Goal: Task Accomplishment & Management: Complete application form

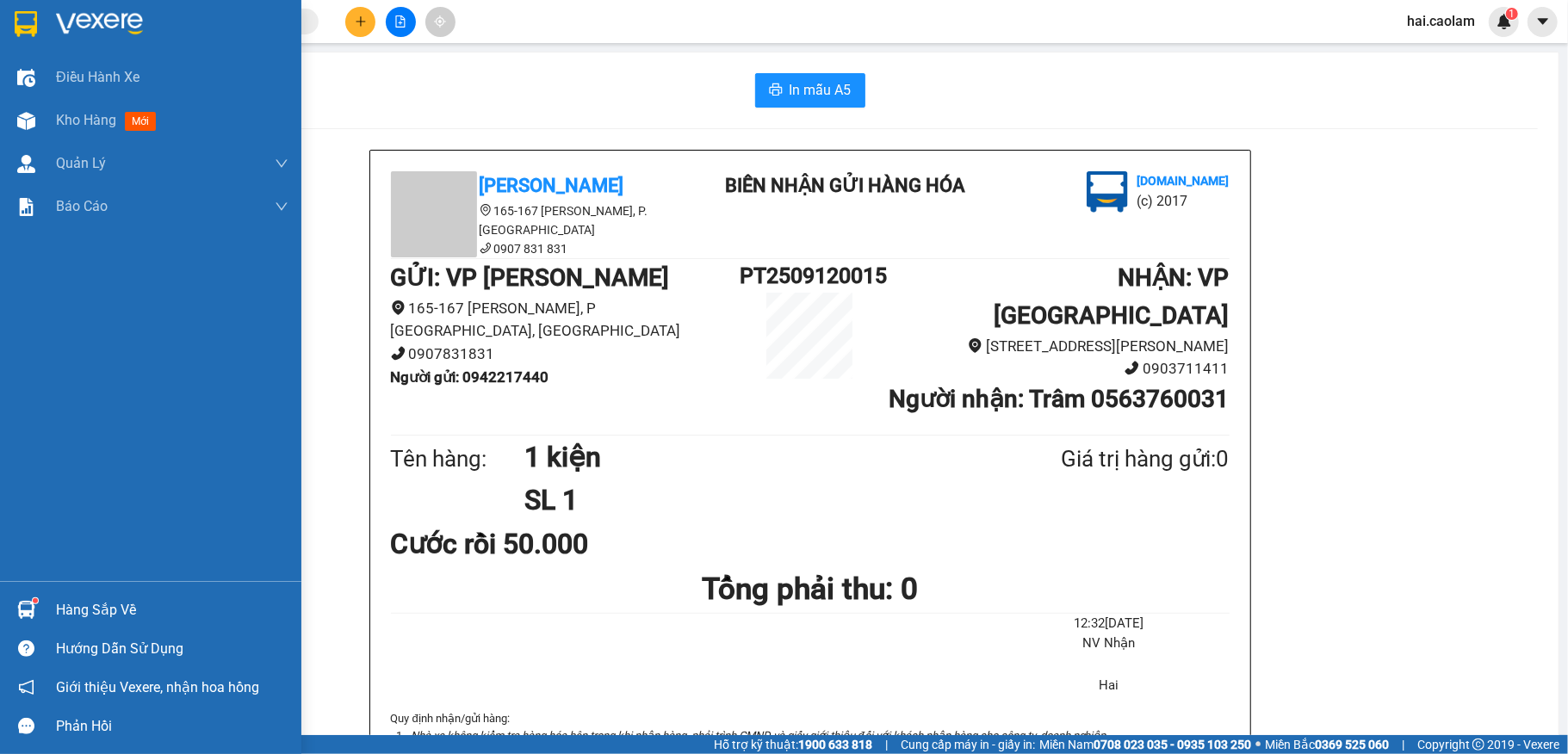
click at [147, 609] on div "Hàng sắp về" at bounding box center [172, 610] width 233 height 25
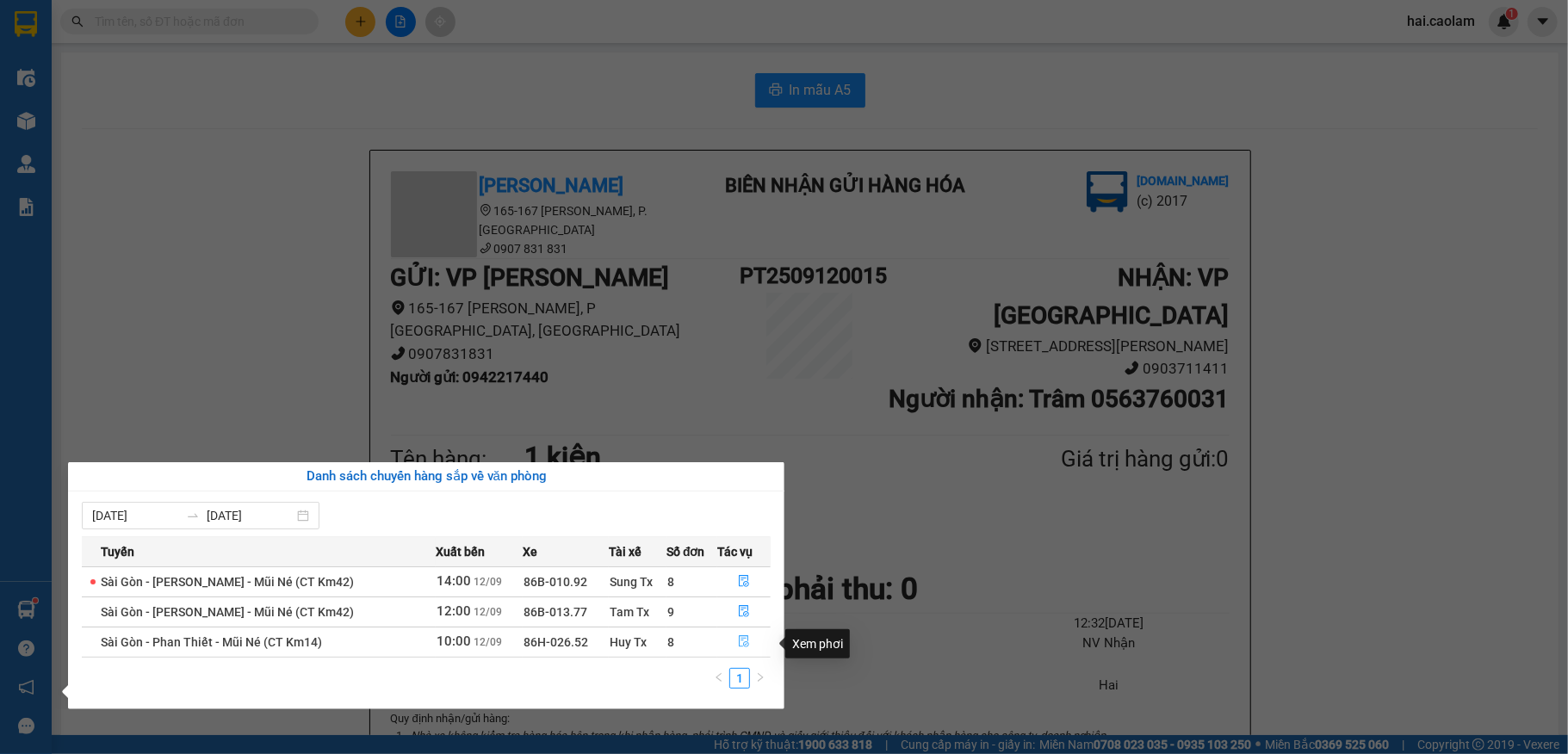
click at [741, 641] on icon "file-done" at bounding box center [744, 643] width 11 height 12
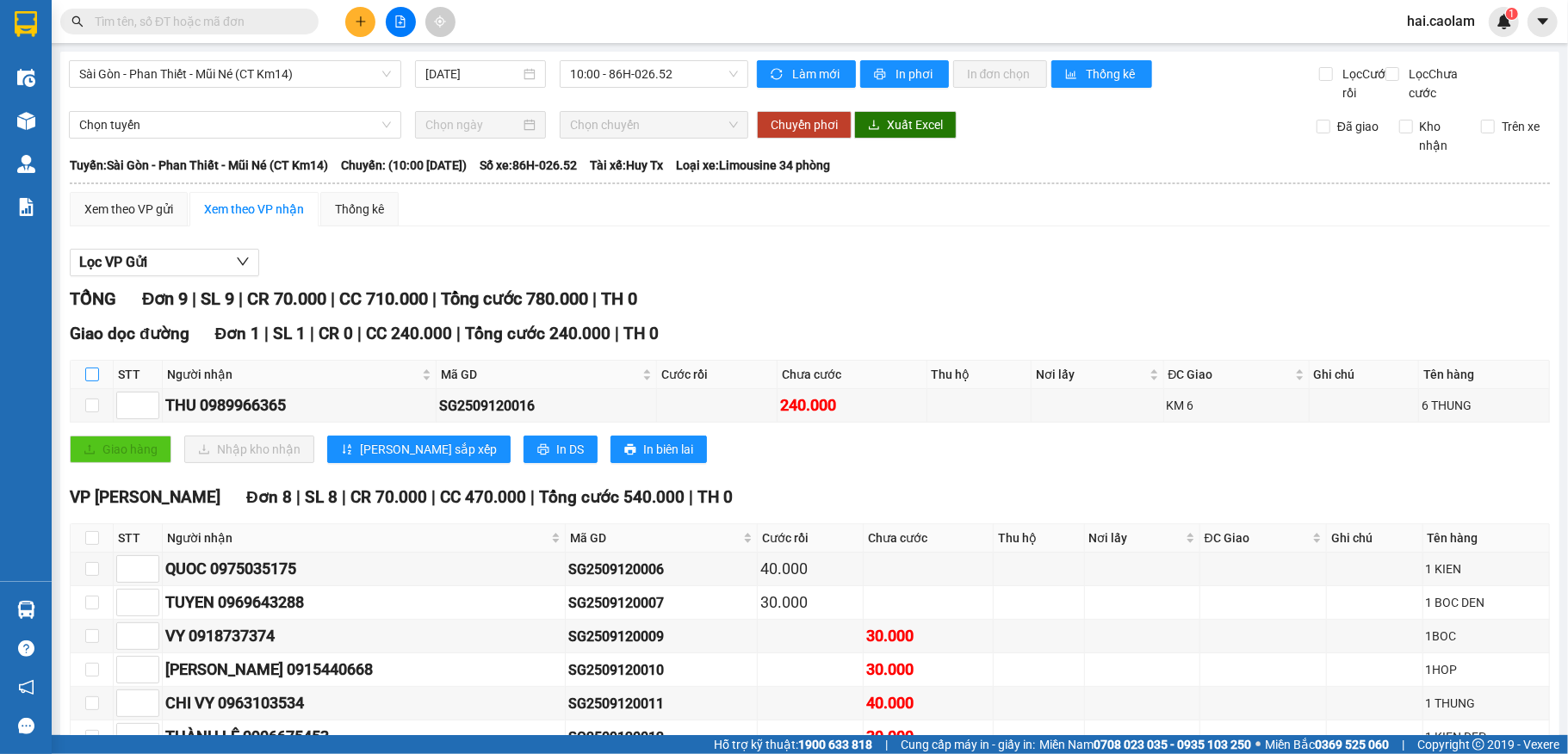
click at [97, 381] on input "checkbox" at bounding box center [92, 375] width 14 height 14
checkbox input "true"
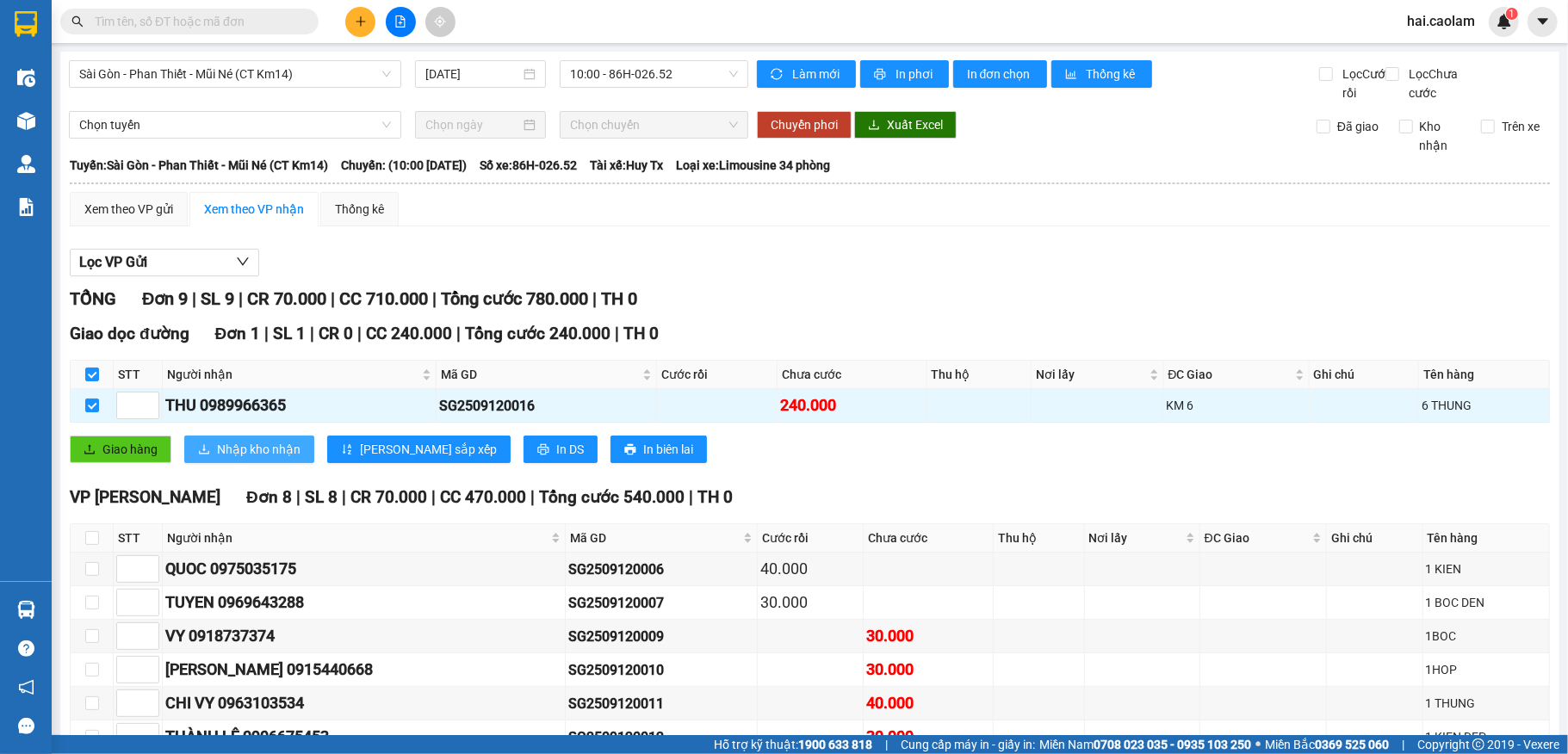
click at [245, 459] on span "Nhập kho nhận" at bounding box center [258, 449] width 83 height 19
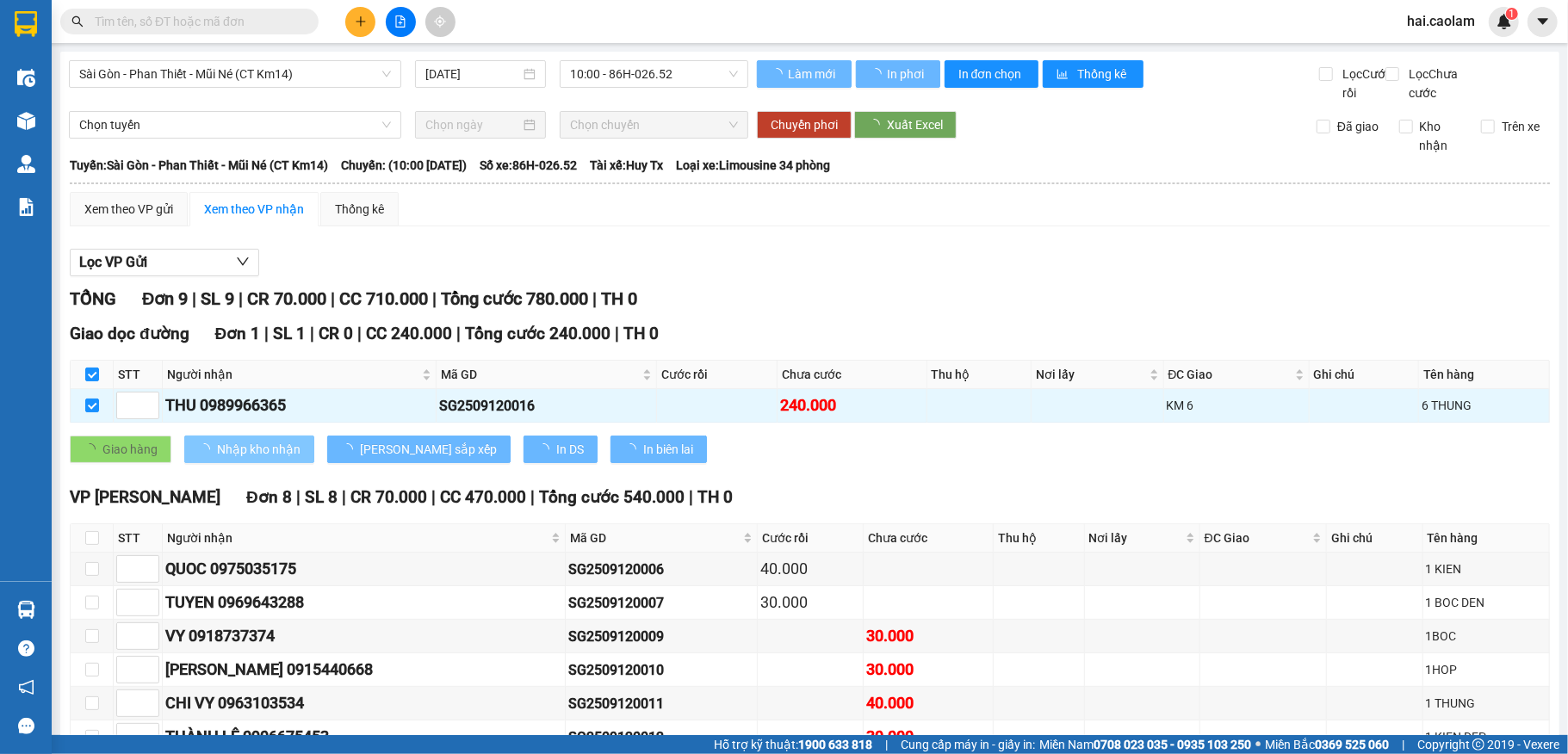
checkbox input "false"
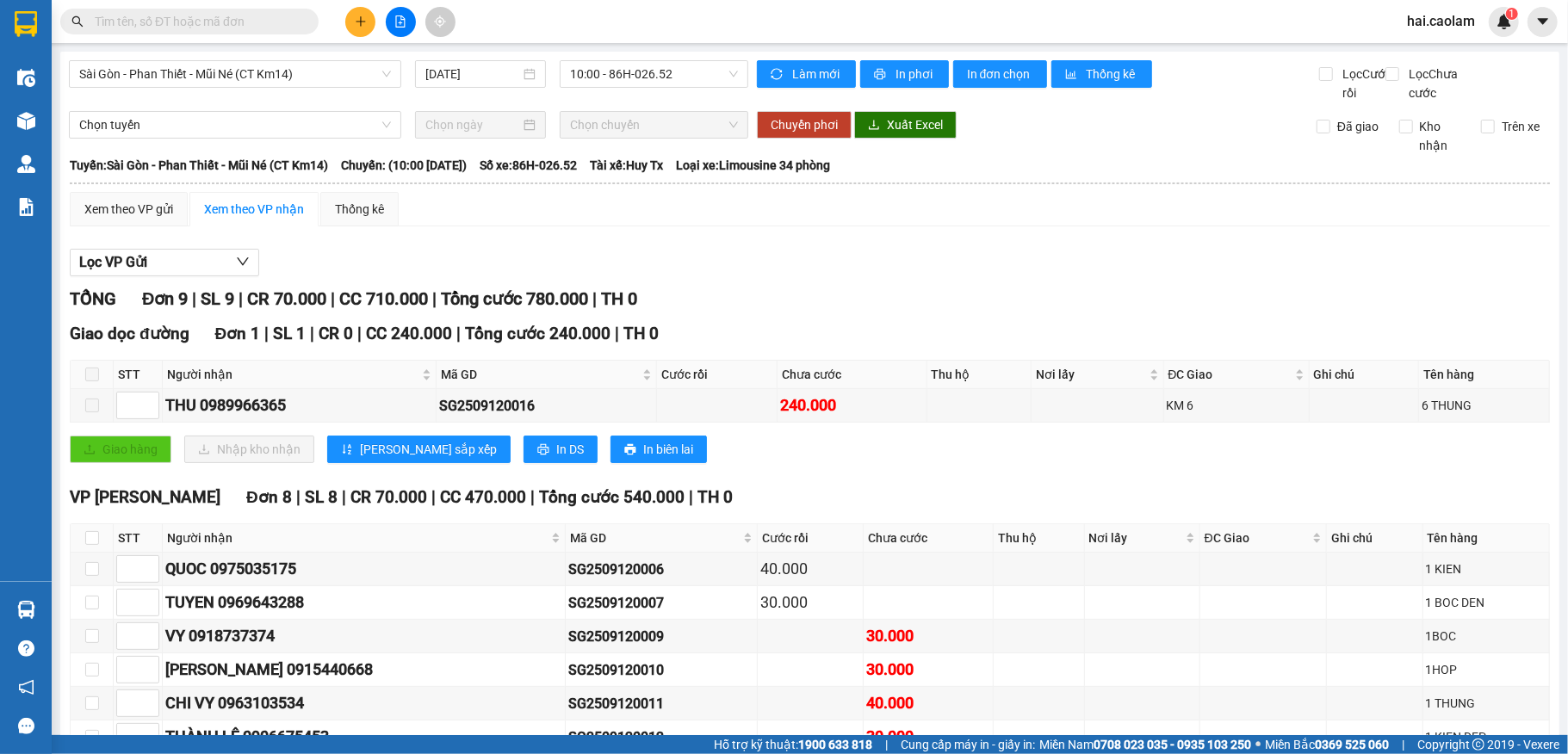
click at [90, 381] on span at bounding box center [92, 375] width 14 height 14
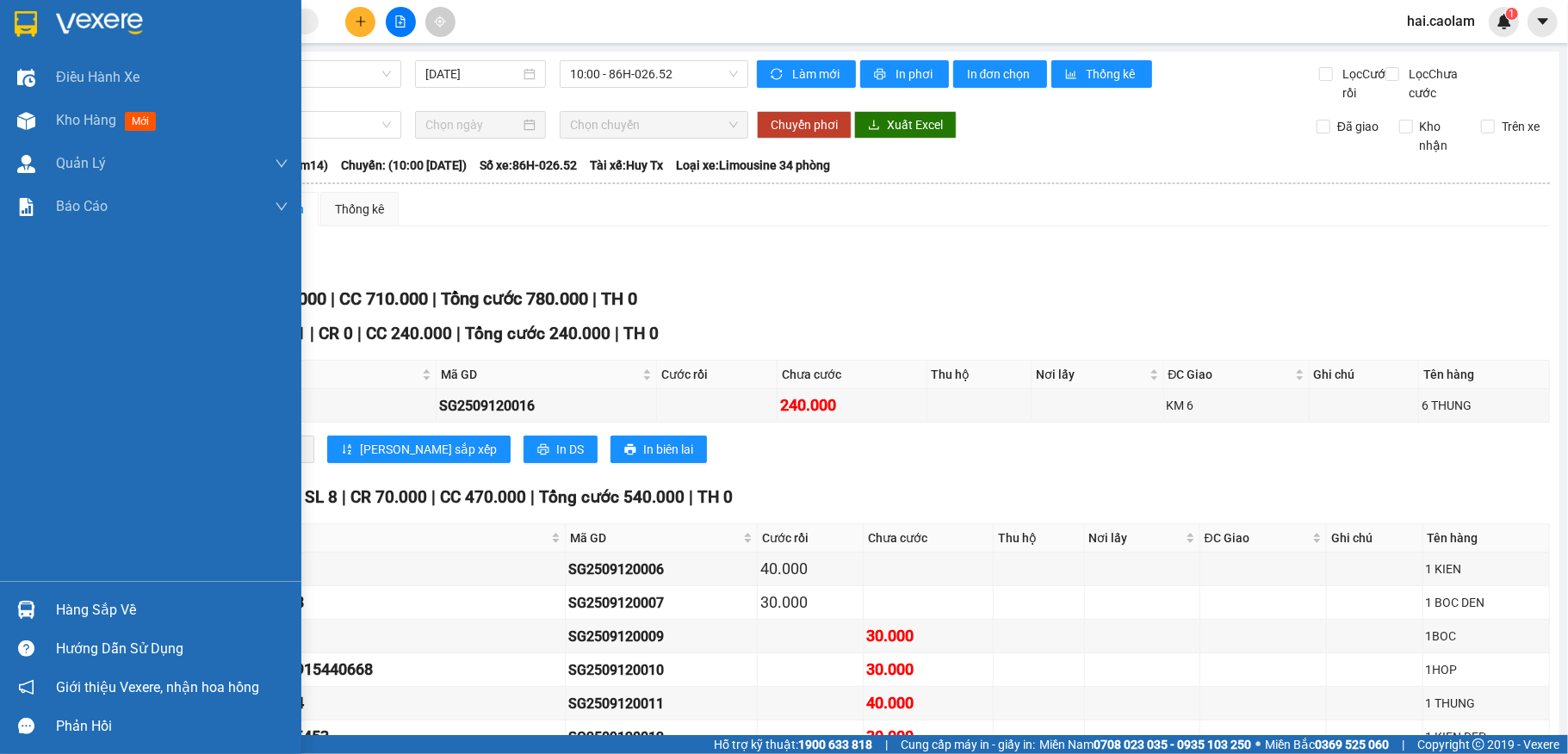
click at [149, 600] on div "Hàng sắp về" at bounding box center [172, 610] width 233 height 25
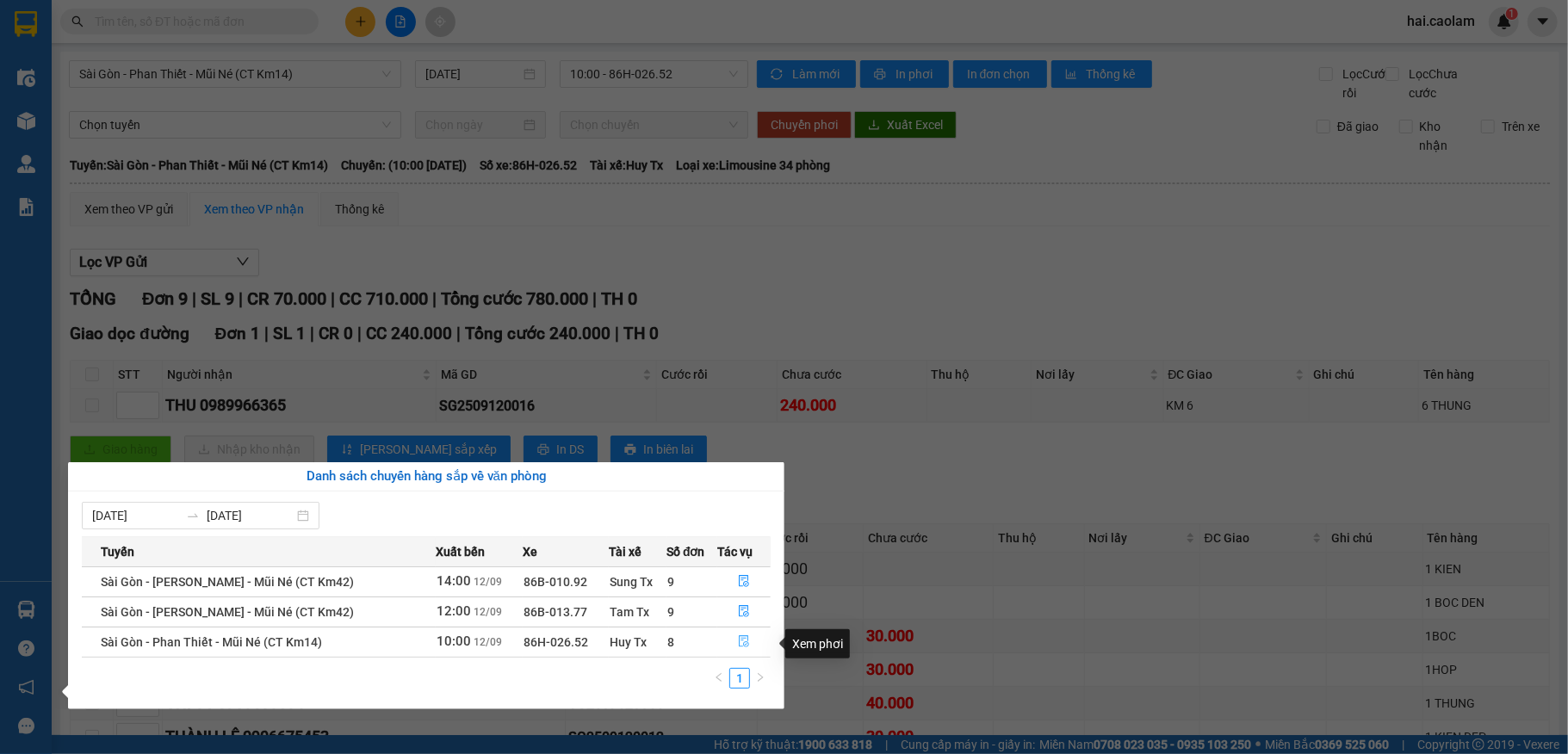
click at [741, 646] on icon "file-done" at bounding box center [744, 643] width 11 height 12
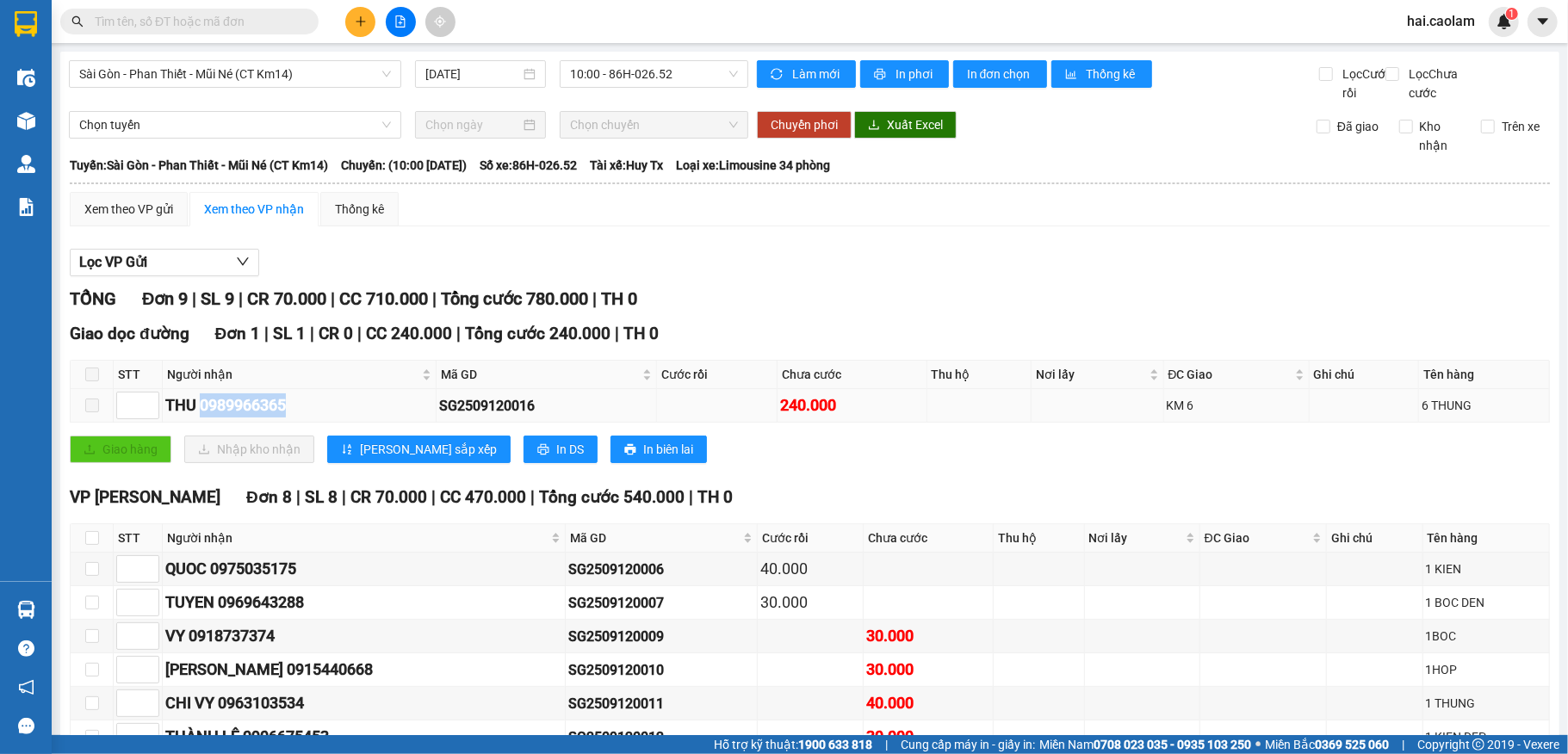
drag, startPoint x: 203, startPoint y: 428, endPoint x: 297, endPoint y: 437, distance: 94.4
click at [304, 418] on div "THU 0989966365" at bounding box center [298, 405] width 268 height 24
copy div "0989966365"
click at [177, 22] on input "text" at bounding box center [196, 22] width 203 height 19
paste input "0989966365"
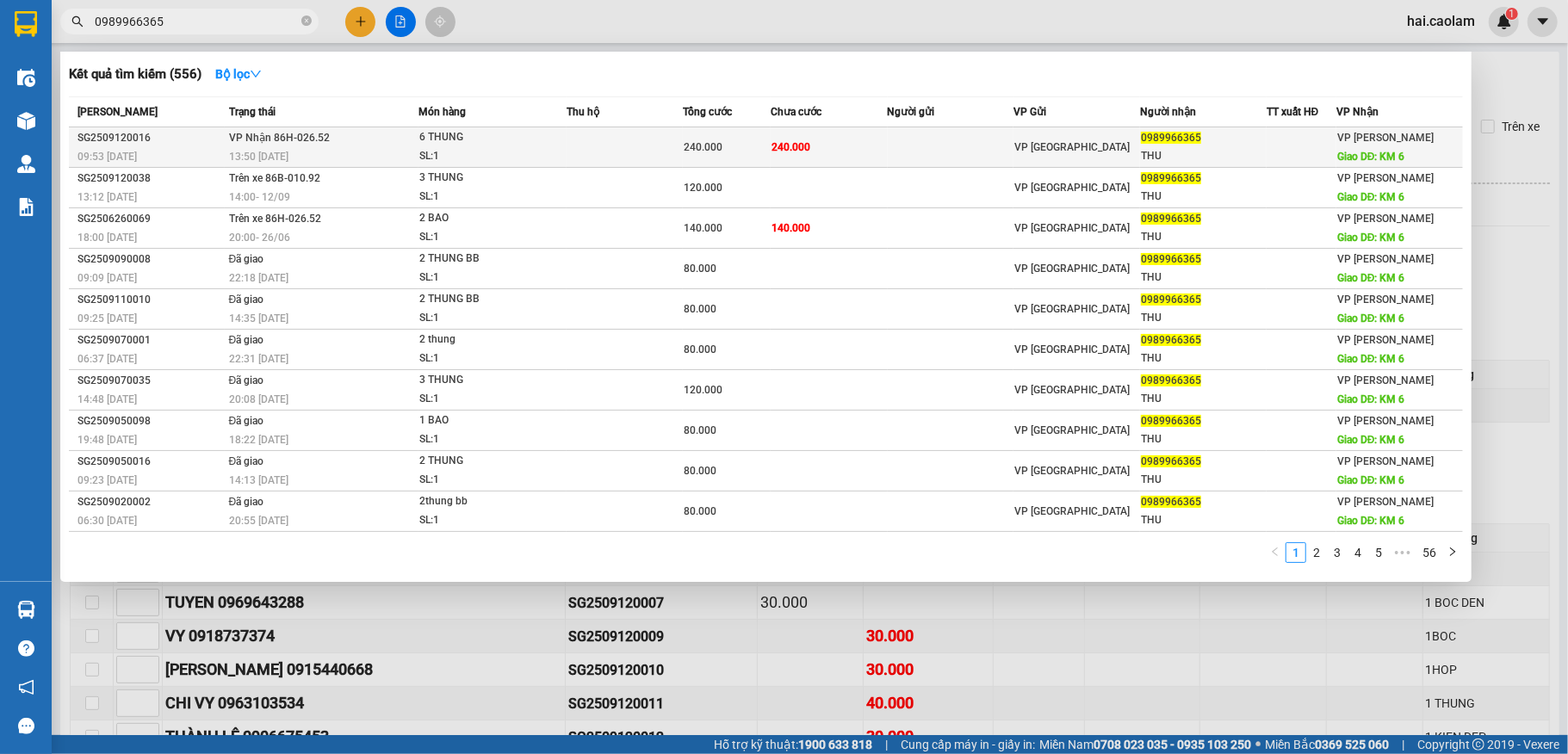
type input "0989966365"
click at [1068, 139] on div "VP [GEOGRAPHIC_DATA]" at bounding box center [1076, 147] width 125 height 19
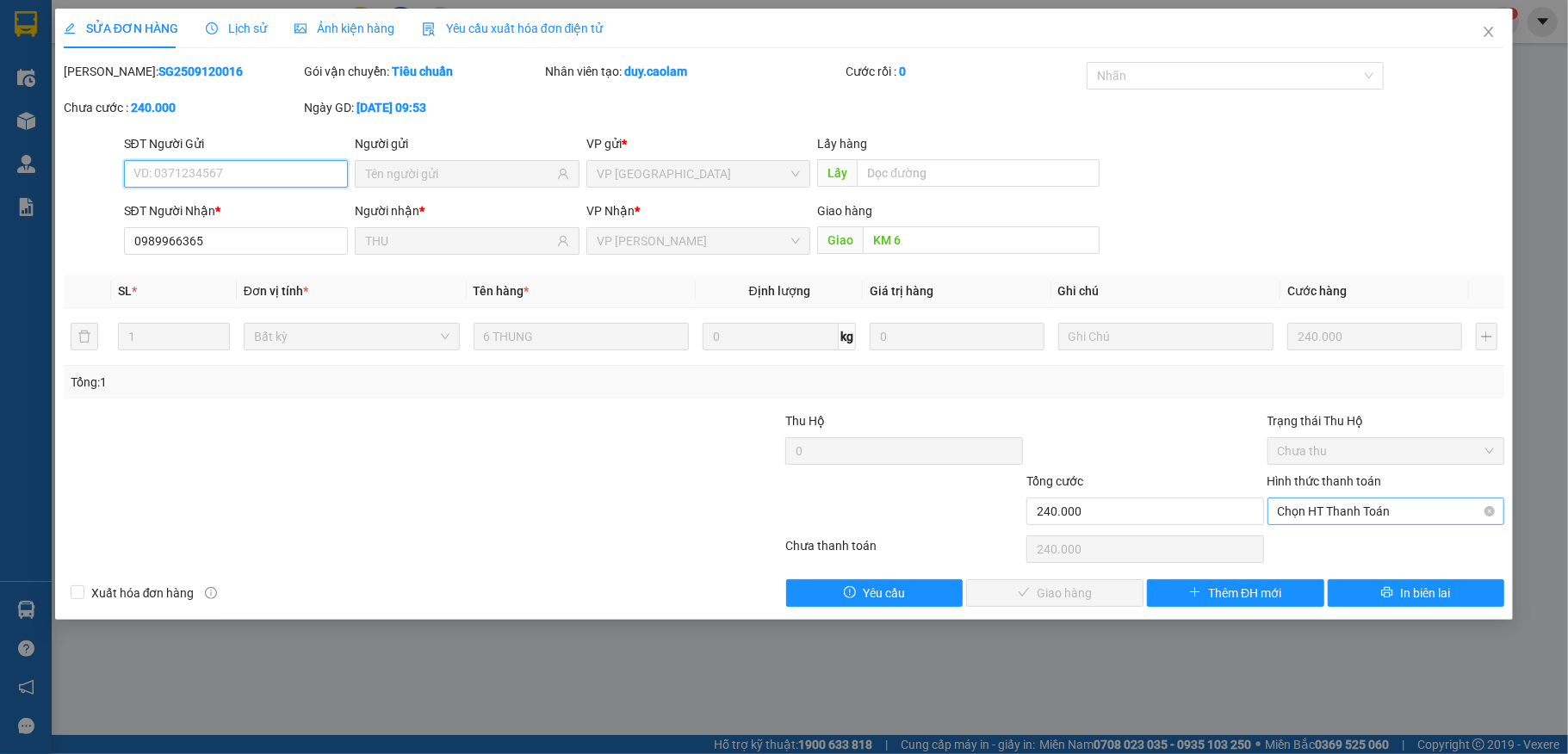
type input "0989966365"
type input "THU"
type input "KM 6"
type input "240.000"
click at [1360, 514] on span "Chọn HT Thanh Toán" at bounding box center [1385, 511] width 217 height 25
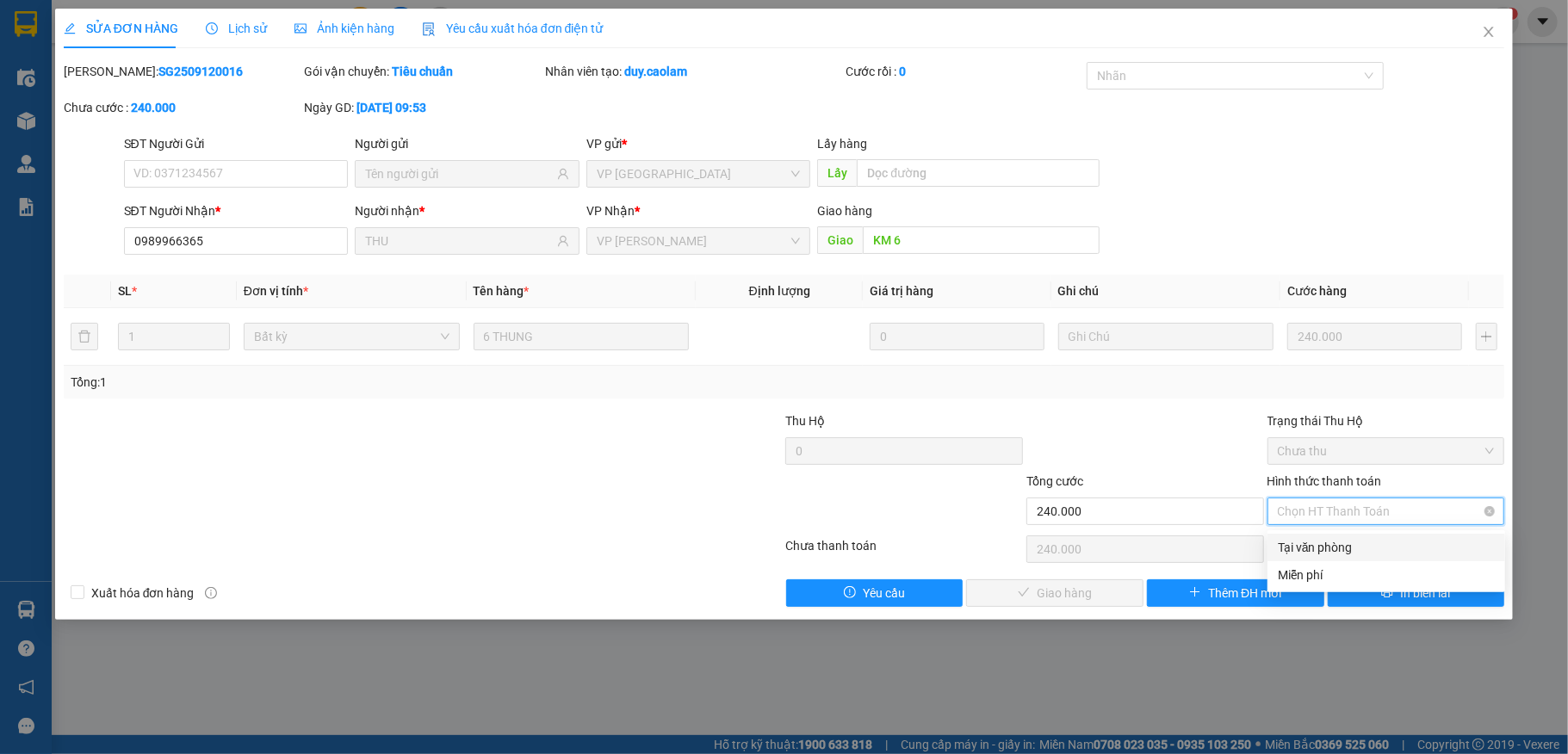
click at [1350, 539] on div "Tại văn phòng" at bounding box center [1385, 548] width 217 height 19
type input "0"
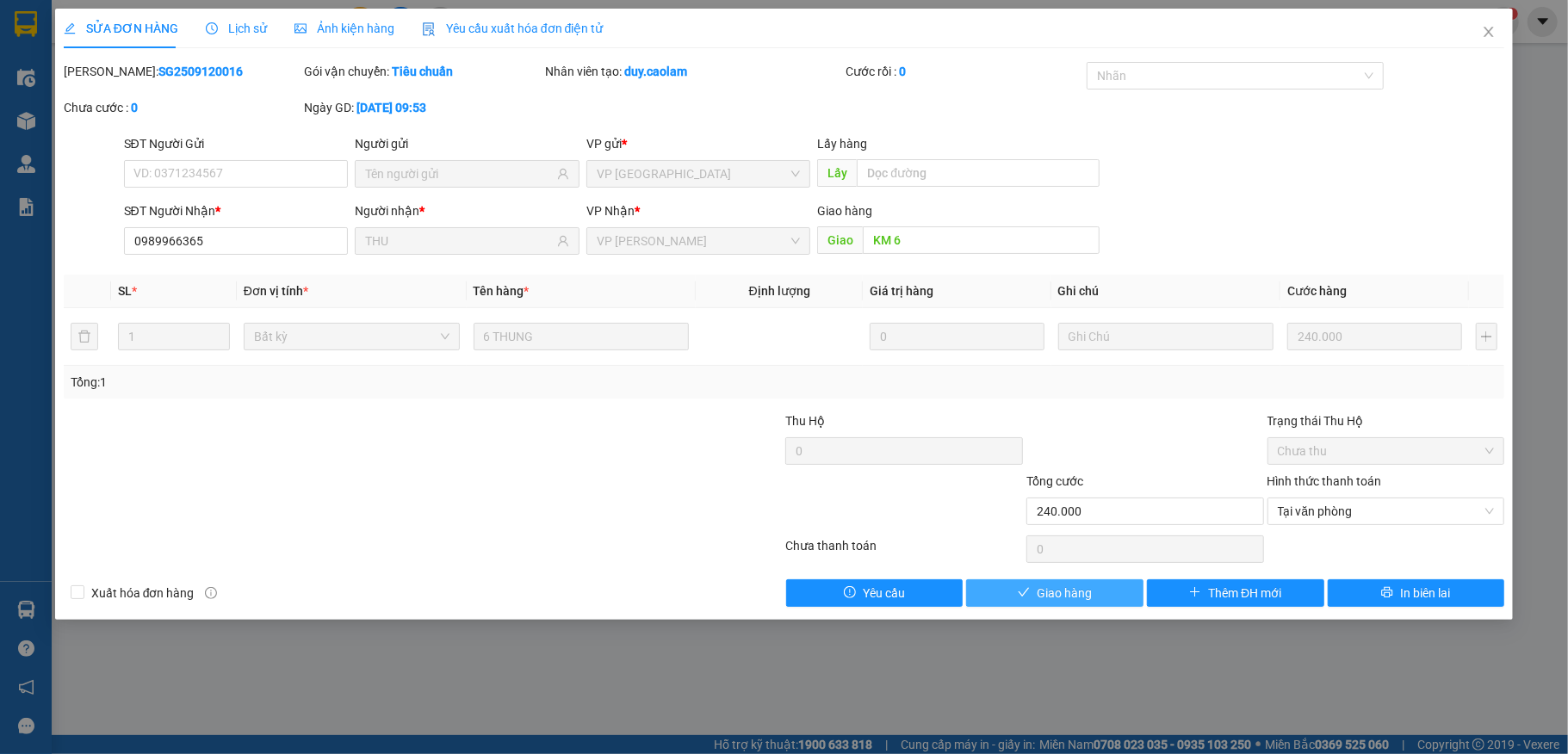
drag, startPoint x: 1109, startPoint y: 586, endPoint x: 1097, endPoint y: 561, distance: 27.7
click at [1107, 586] on button "Giao hàng" at bounding box center [1054, 592] width 177 height 27
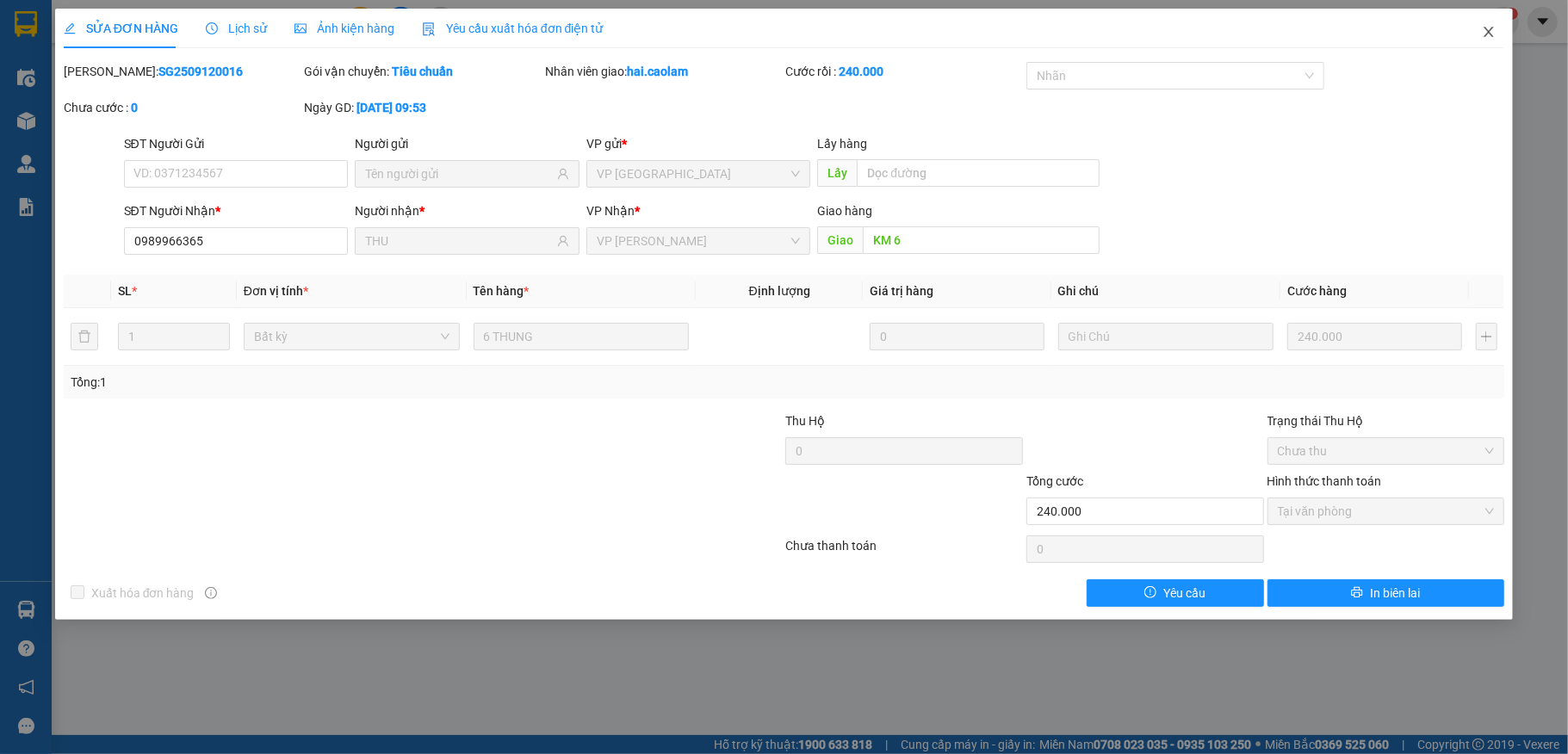
click at [1489, 34] on icon "close" at bounding box center [1489, 32] width 10 height 11
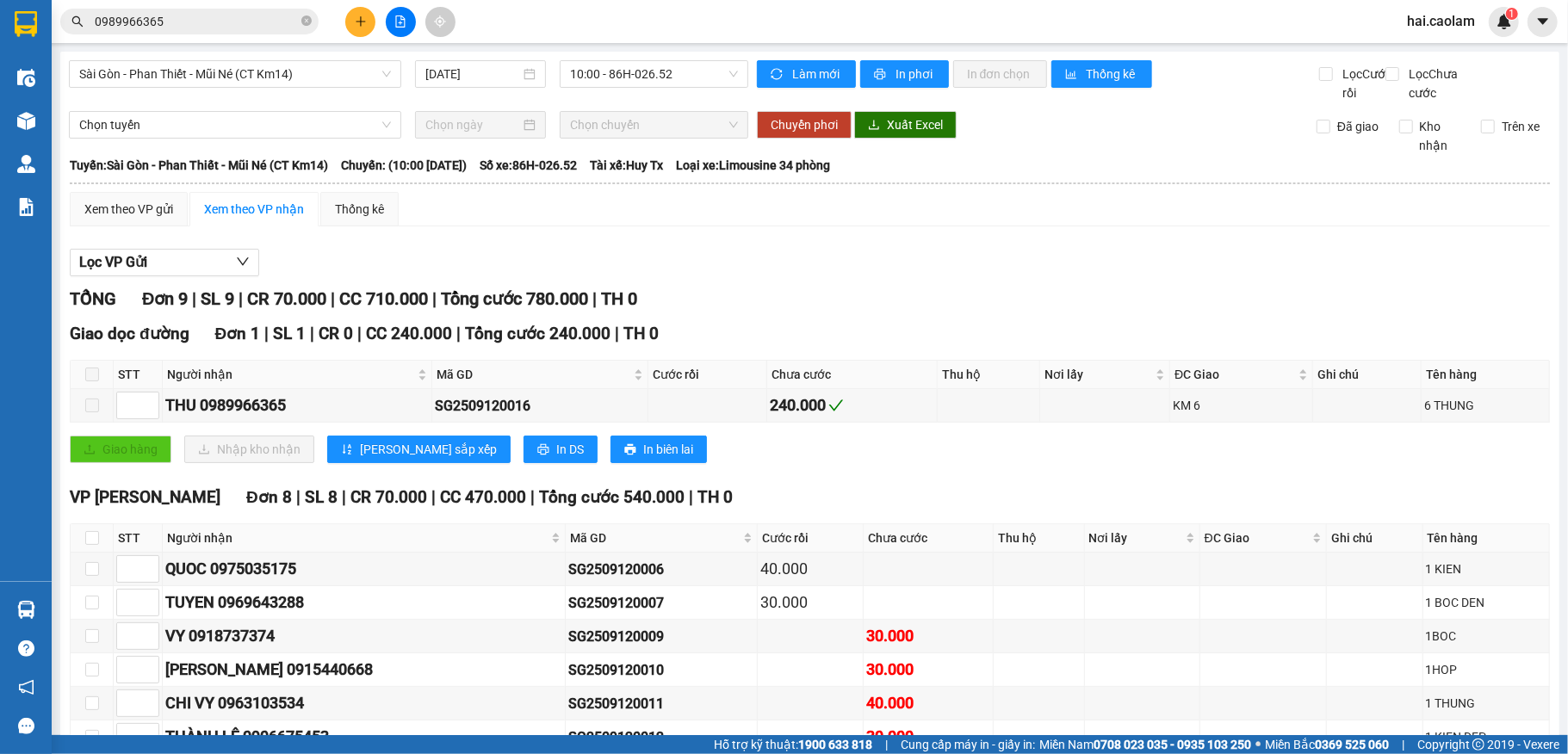
drag, startPoint x: 306, startPoint y: 21, endPoint x: 342, endPoint y: 8, distance: 38.3
click at [306, 21] on icon "close-circle" at bounding box center [306, 21] width 11 height 11
click at [270, 22] on input "text" at bounding box center [196, 22] width 203 height 19
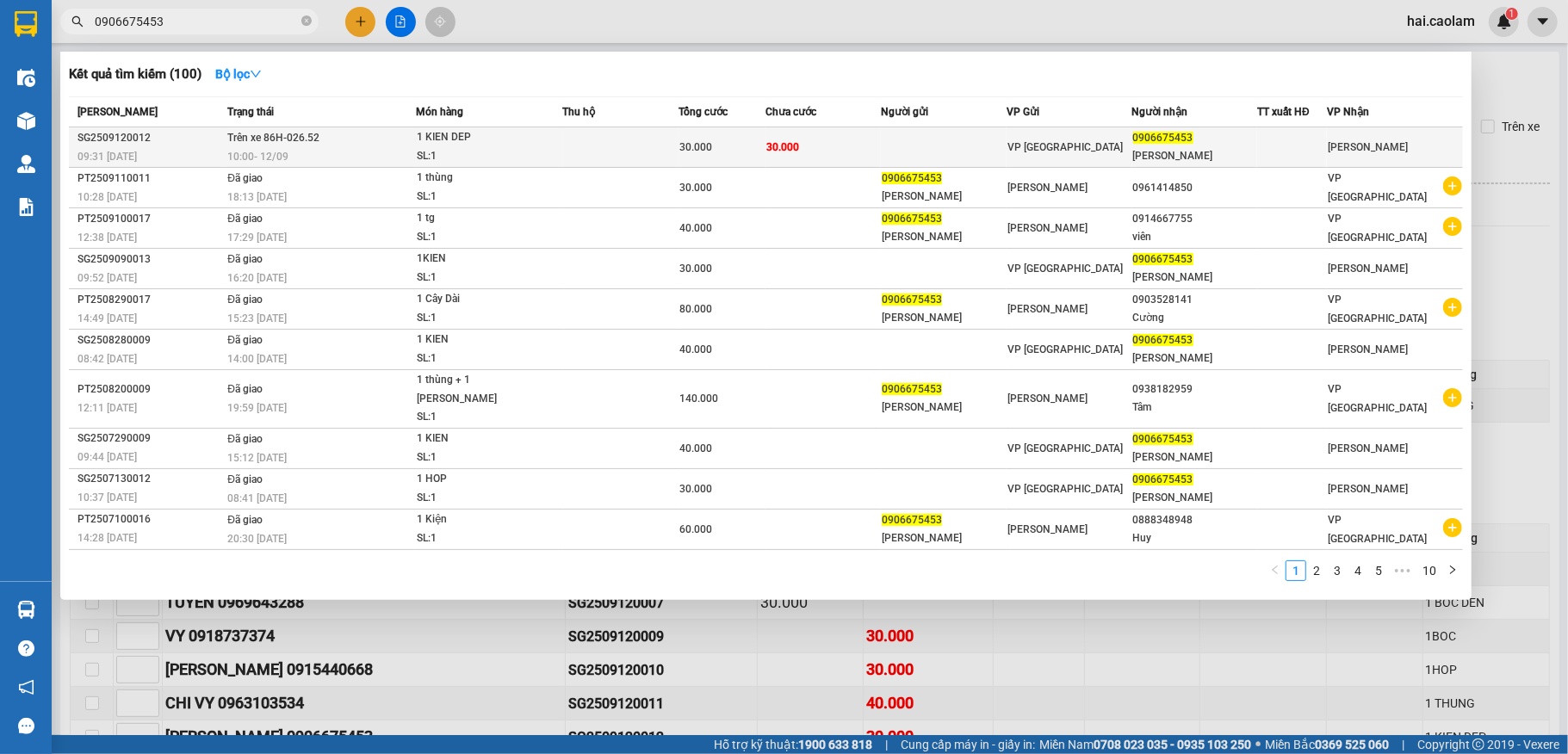
type input "0906675453"
click at [497, 159] on div "SL: 1" at bounding box center [481, 157] width 129 height 19
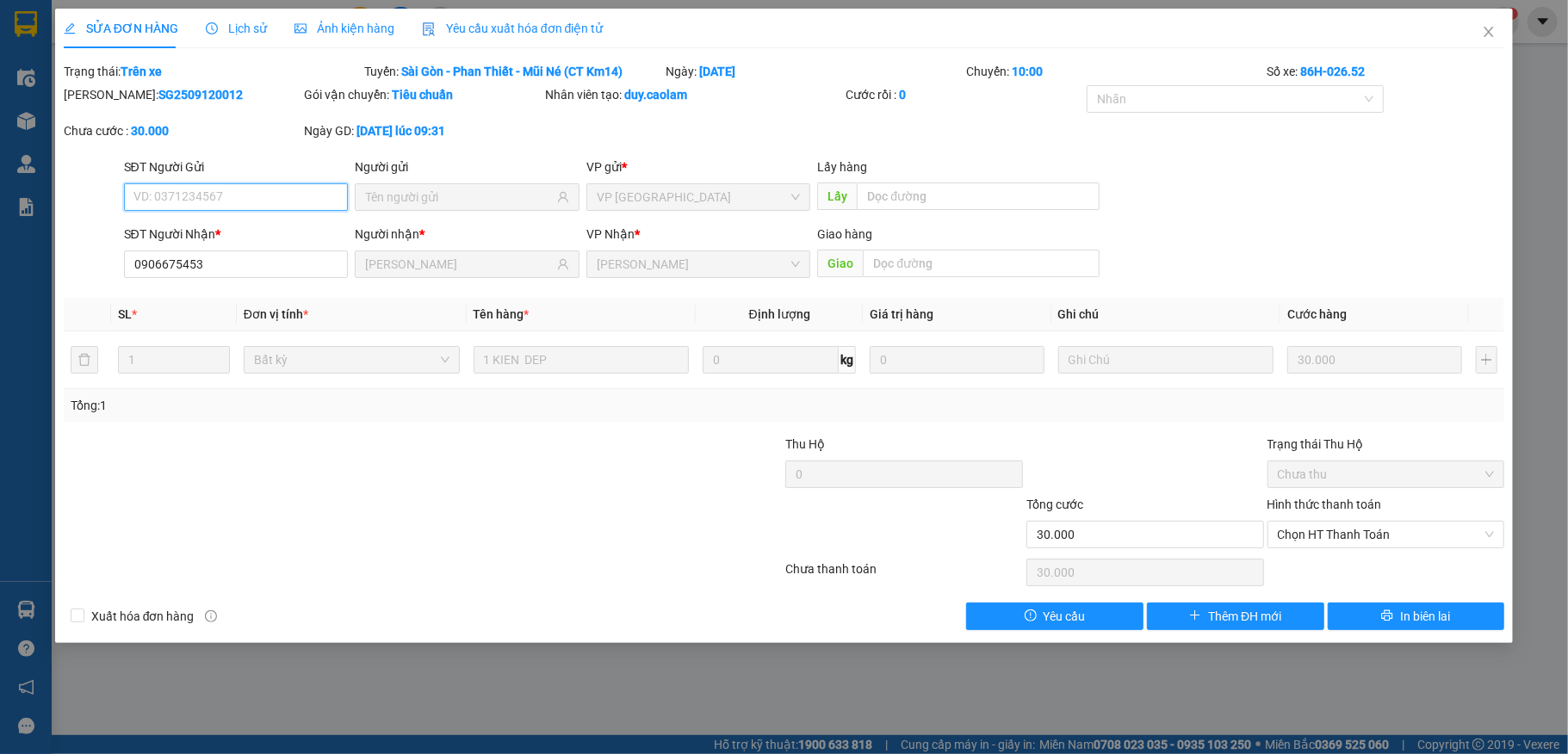
type input "0906675453"
type input "THÀNH LÊ"
type input "30.000"
click at [1489, 34] on icon "close" at bounding box center [1489, 32] width 10 height 11
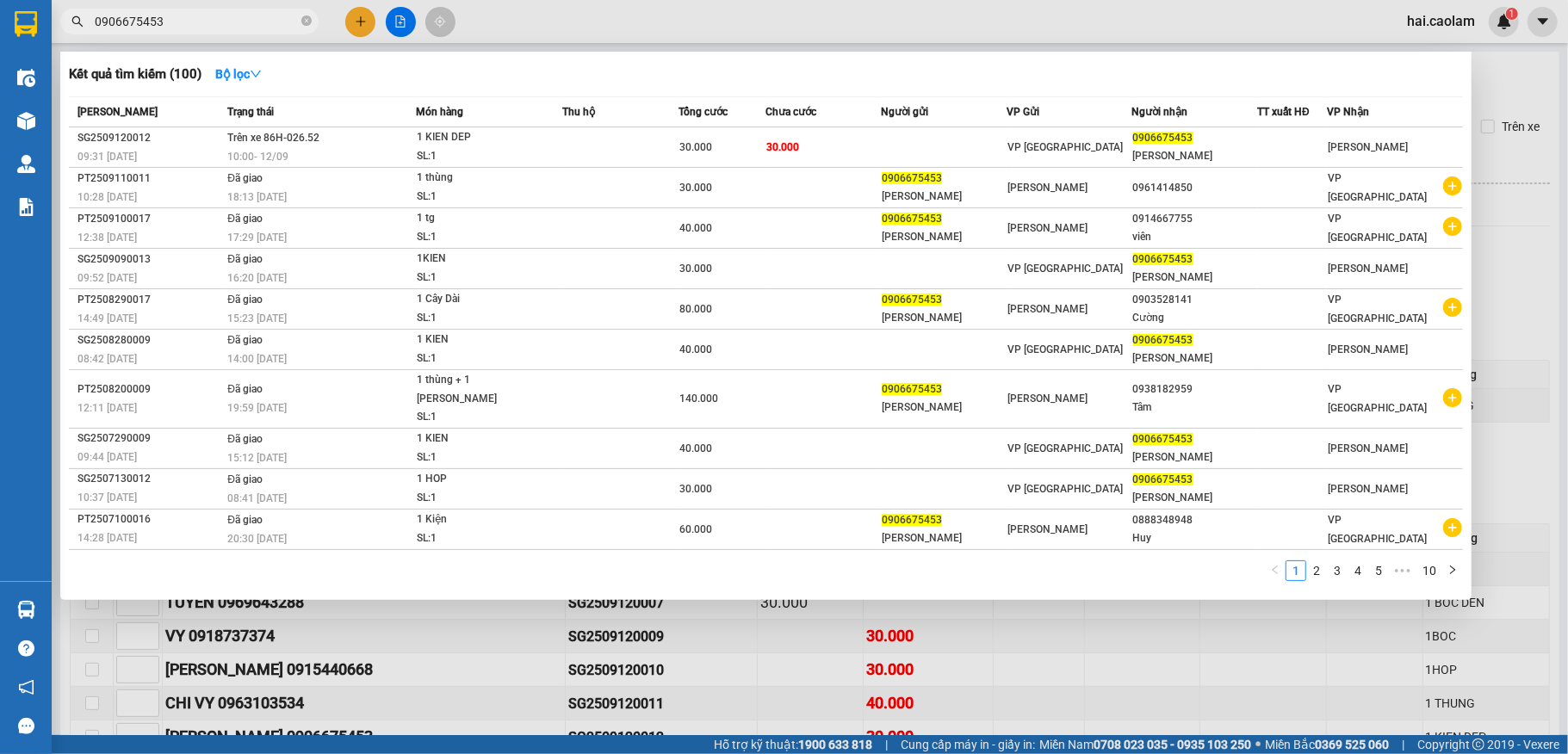
click at [248, 25] on input "0906675453" at bounding box center [196, 22] width 203 height 19
